Goal: Find specific page/section: Find specific page/section

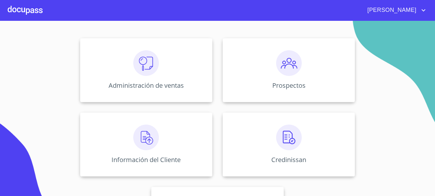
scroll to position [126, 0]
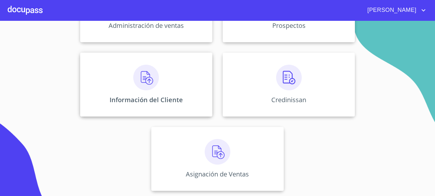
click at [137, 77] on img at bounding box center [146, 78] width 26 height 26
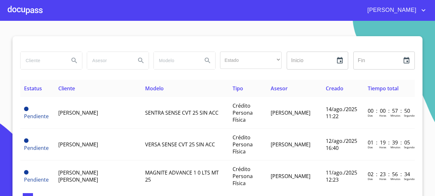
click at [58, 61] on input "search" at bounding box center [42, 60] width 44 height 17
type input "[PERSON_NAME] [PERSON_NAME]"
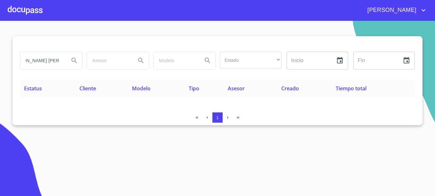
click at [64, 61] on input "[PERSON_NAME] [PERSON_NAME]" at bounding box center [42, 60] width 44 height 17
type input "g"
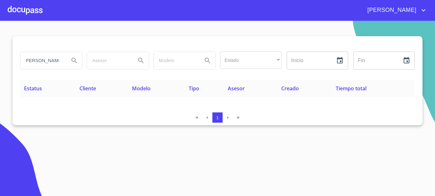
type input "[PERSON_NAME]"
click at [16, 14] on div at bounding box center [25, 10] width 35 height 20
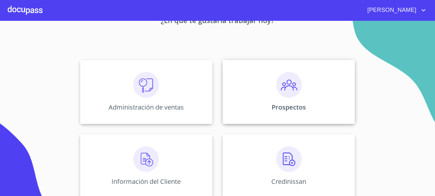
scroll to position [126, 0]
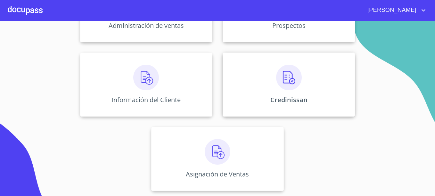
click at [295, 95] on div "Credinissan" at bounding box center [288, 85] width 132 height 64
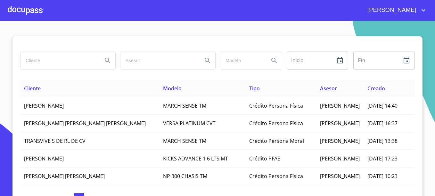
click at [64, 58] on input "search" at bounding box center [58, 60] width 77 height 17
type input "[PERSON_NAME]"
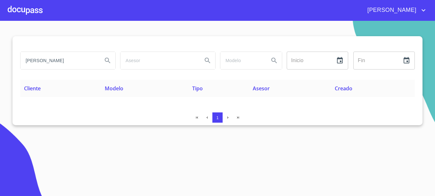
click at [416, 11] on span "[PERSON_NAME]" at bounding box center [390, 10] width 57 height 10
click at [416, 13] on li "Salir" at bounding box center [417, 14] width 21 height 12
